Goal: Download file/media

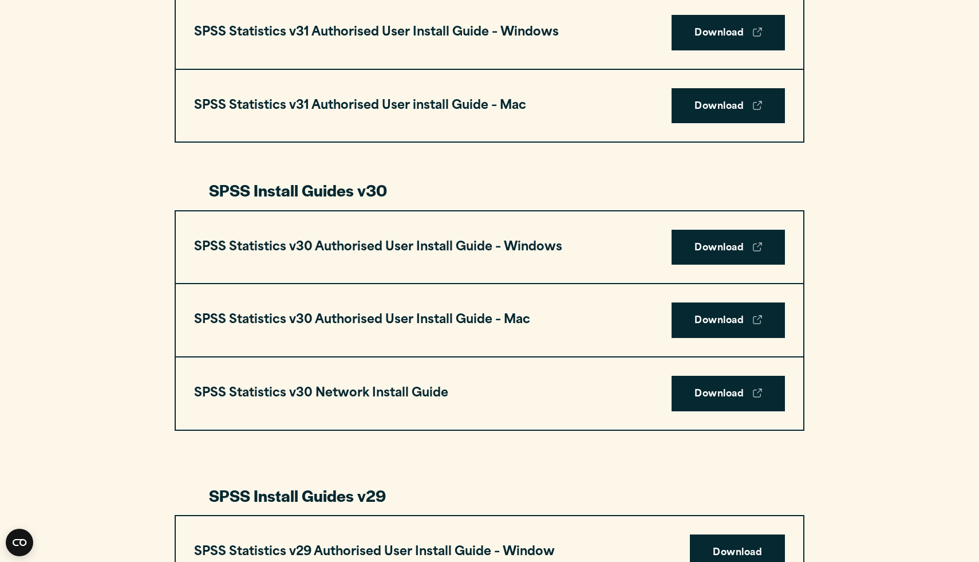
scroll to position [676, 0]
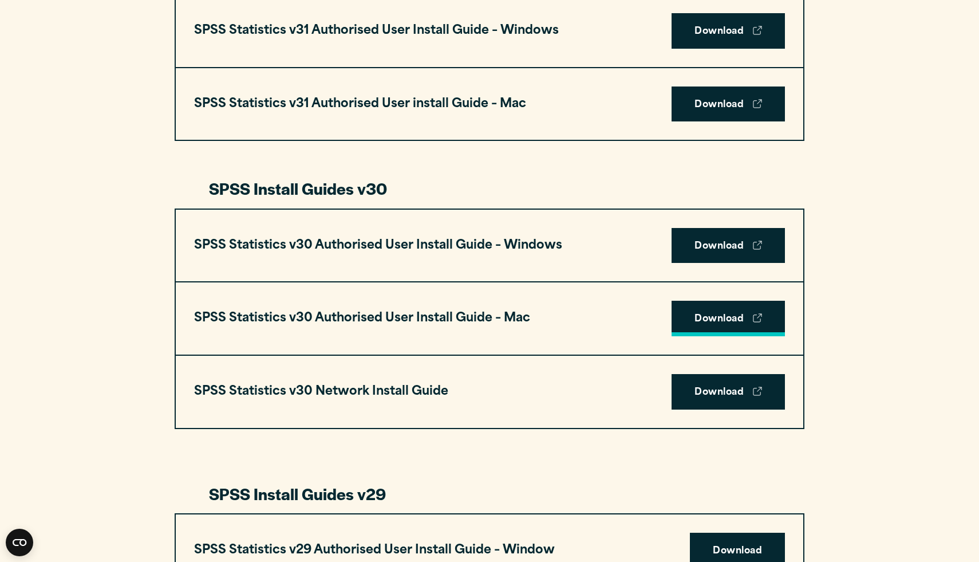
click at [735, 314] on link "Download" at bounding box center [727, 318] width 113 height 35
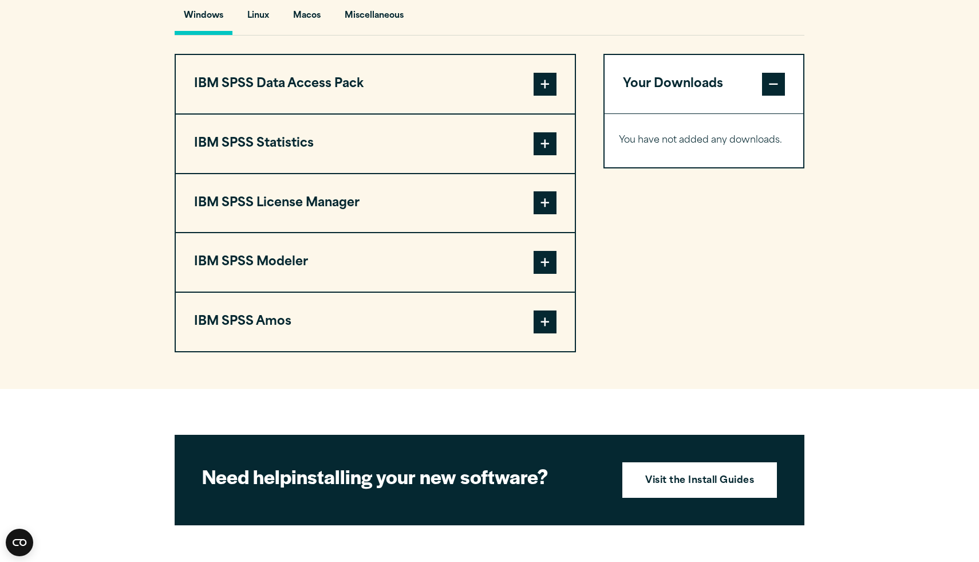
scroll to position [875, 0]
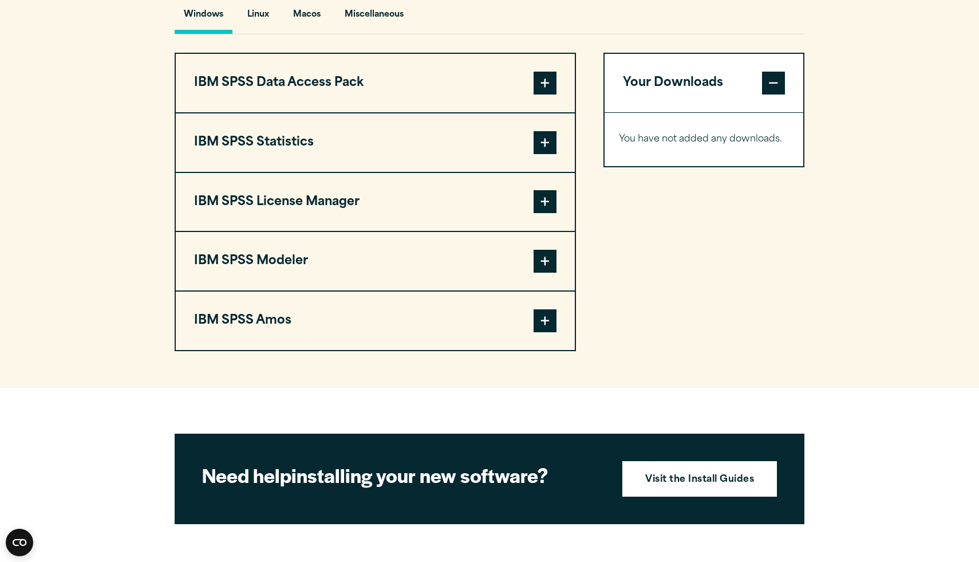
click at [540, 154] on span at bounding box center [544, 142] width 23 height 23
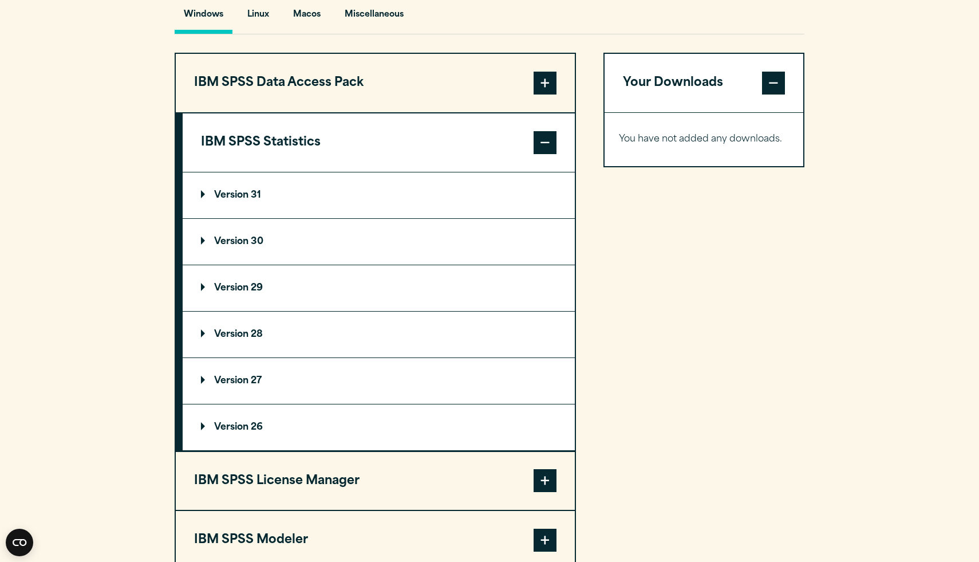
click at [248, 246] on p "Version 30" at bounding box center [232, 241] width 62 height 9
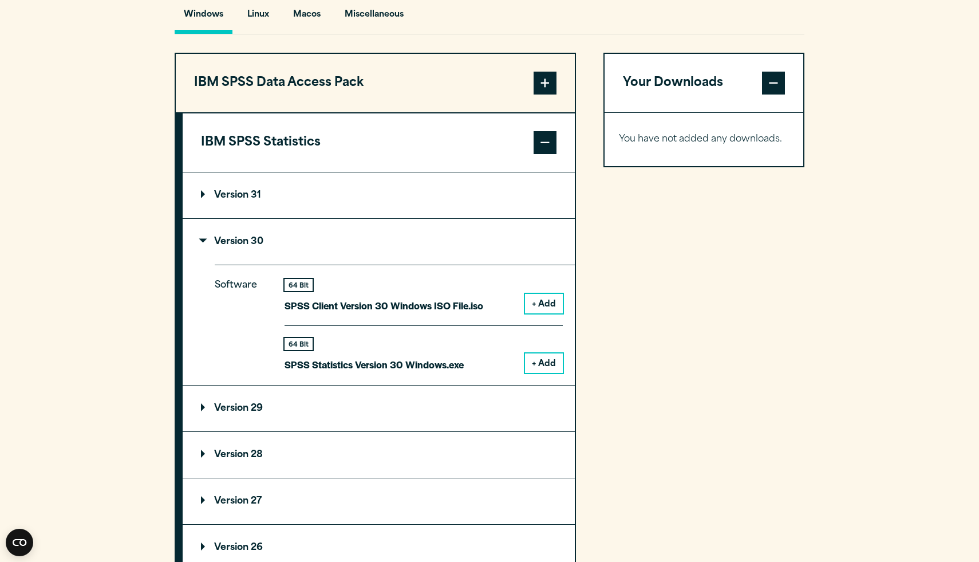
click at [547, 368] on button "+ Add" at bounding box center [544, 362] width 38 height 19
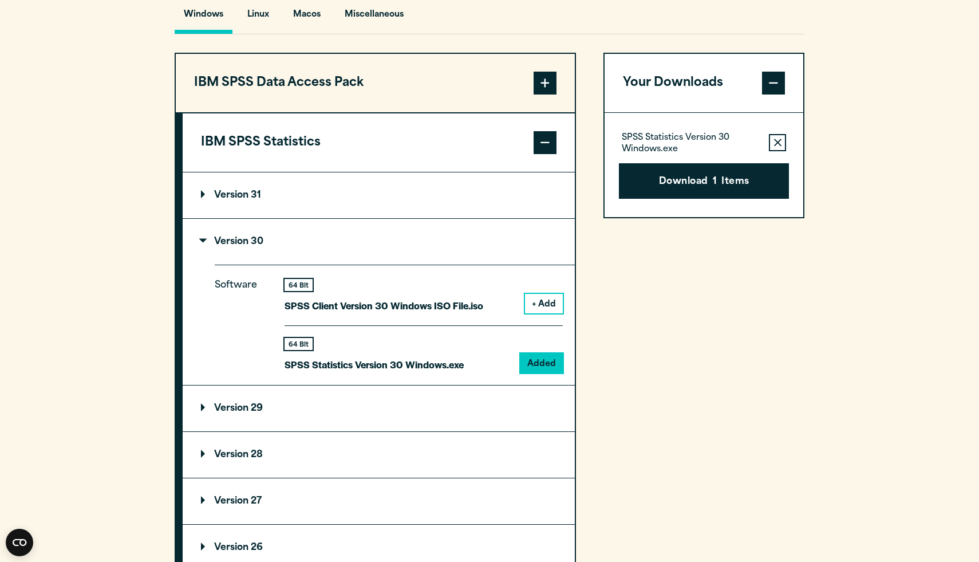
click at [776, 146] on icon "button" at bounding box center [777, 142] width 7 height 7
